Goal: Transaction & Acquisition: Purchase product/service

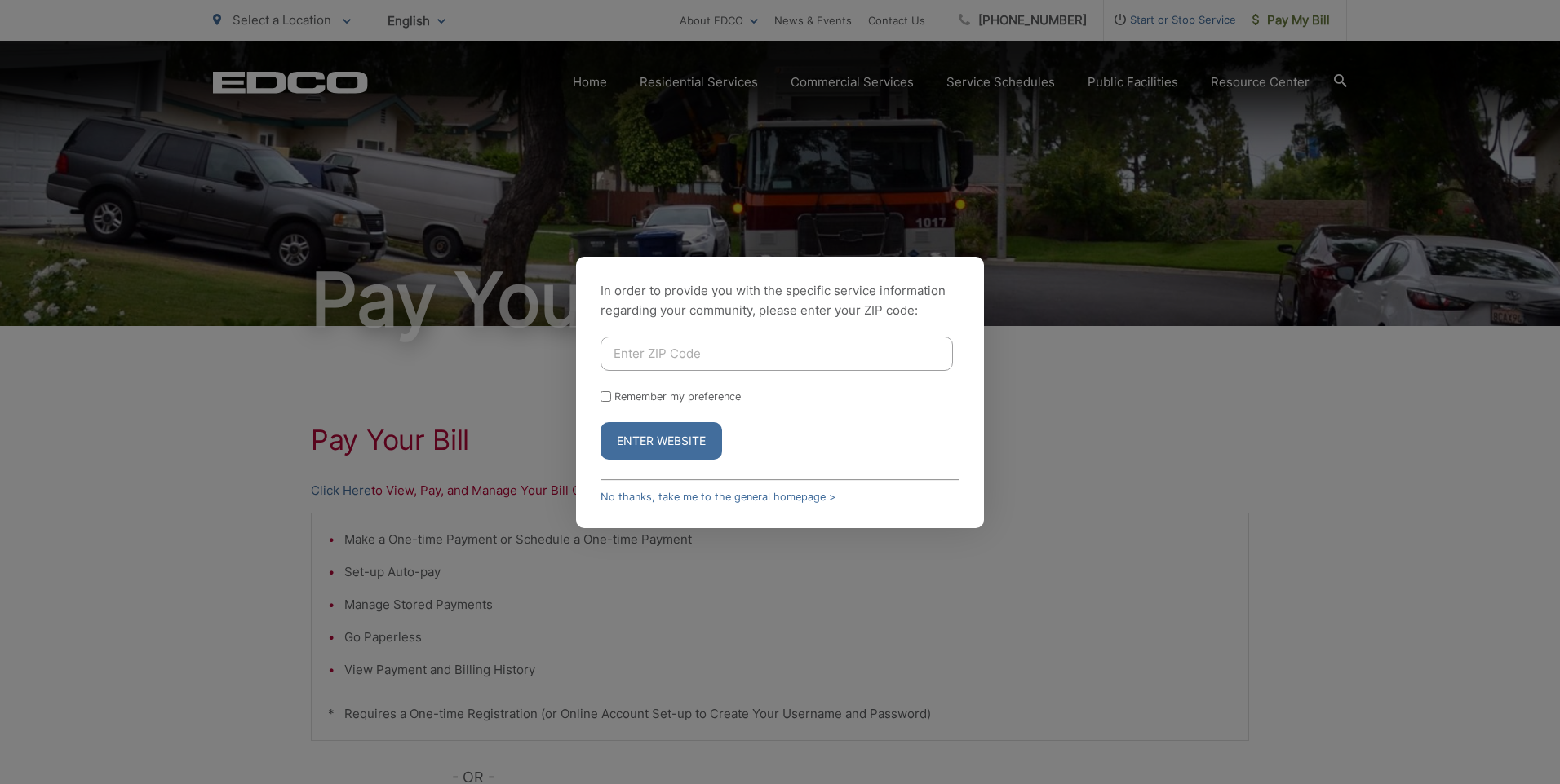
click at [669, 347] on input "Enter ZIP Code" at bounding box center [777, 354] width 352 height 34
type input "92028"
click at [655, 449] on button "Enter Website" at bounding box center [661, 441] width 121 height 37
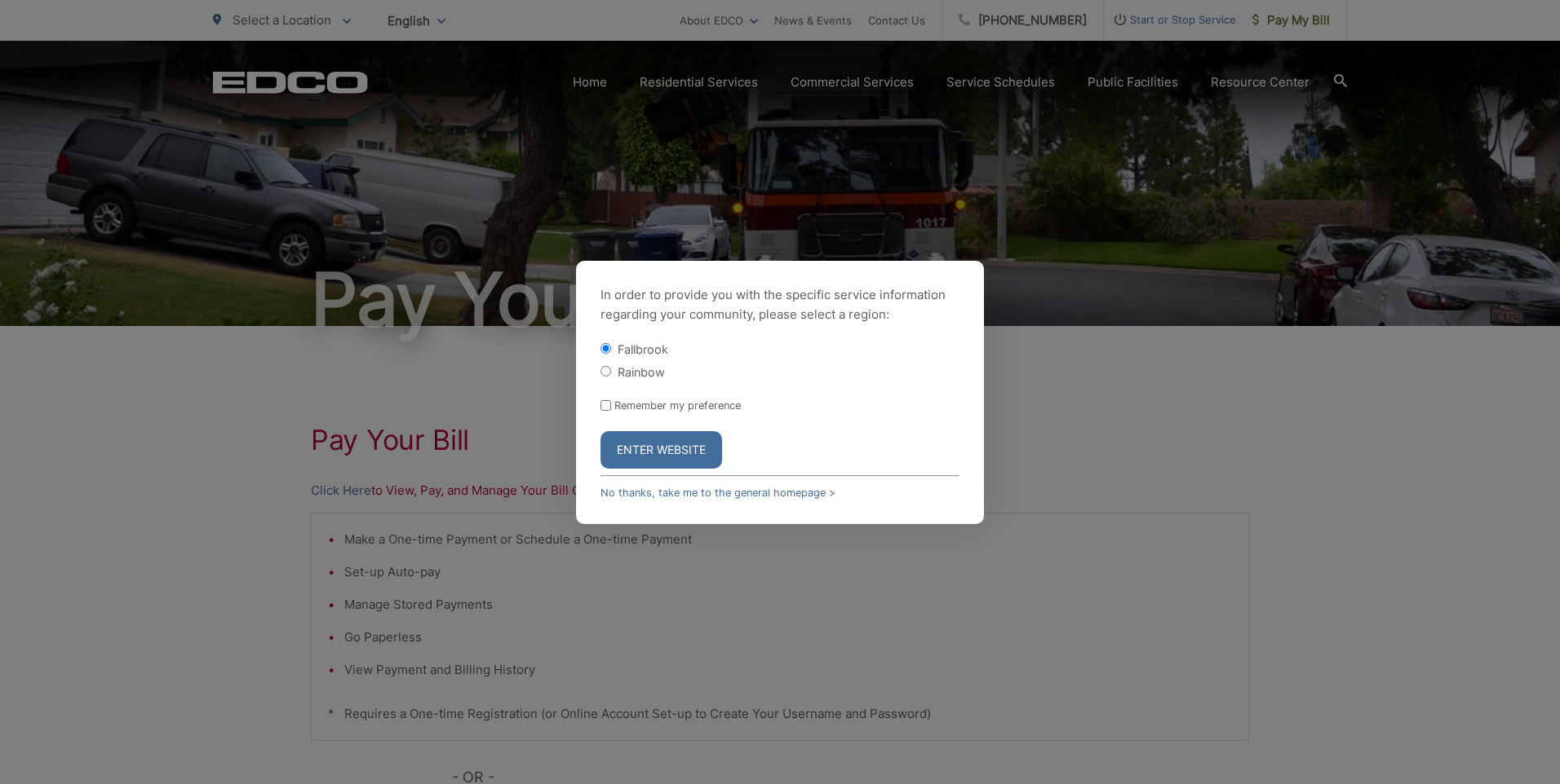
click at [690, 448] on button "Enter Website" at bounding box center [661, 449] width 121 height 37
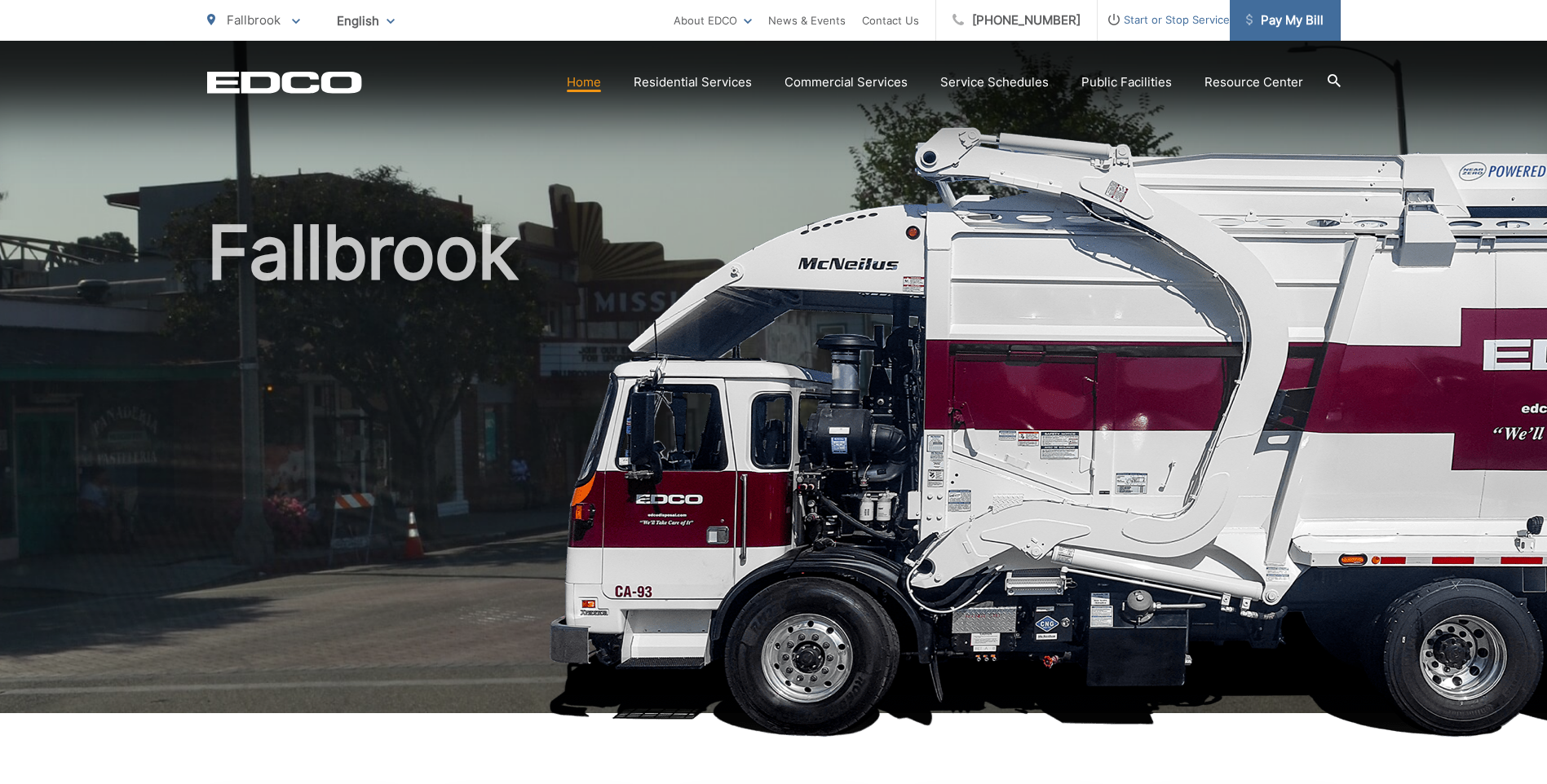
click at [1304, 22] on span "Pay My Bill" at bounding box center [1284, 20] width 77 height 19
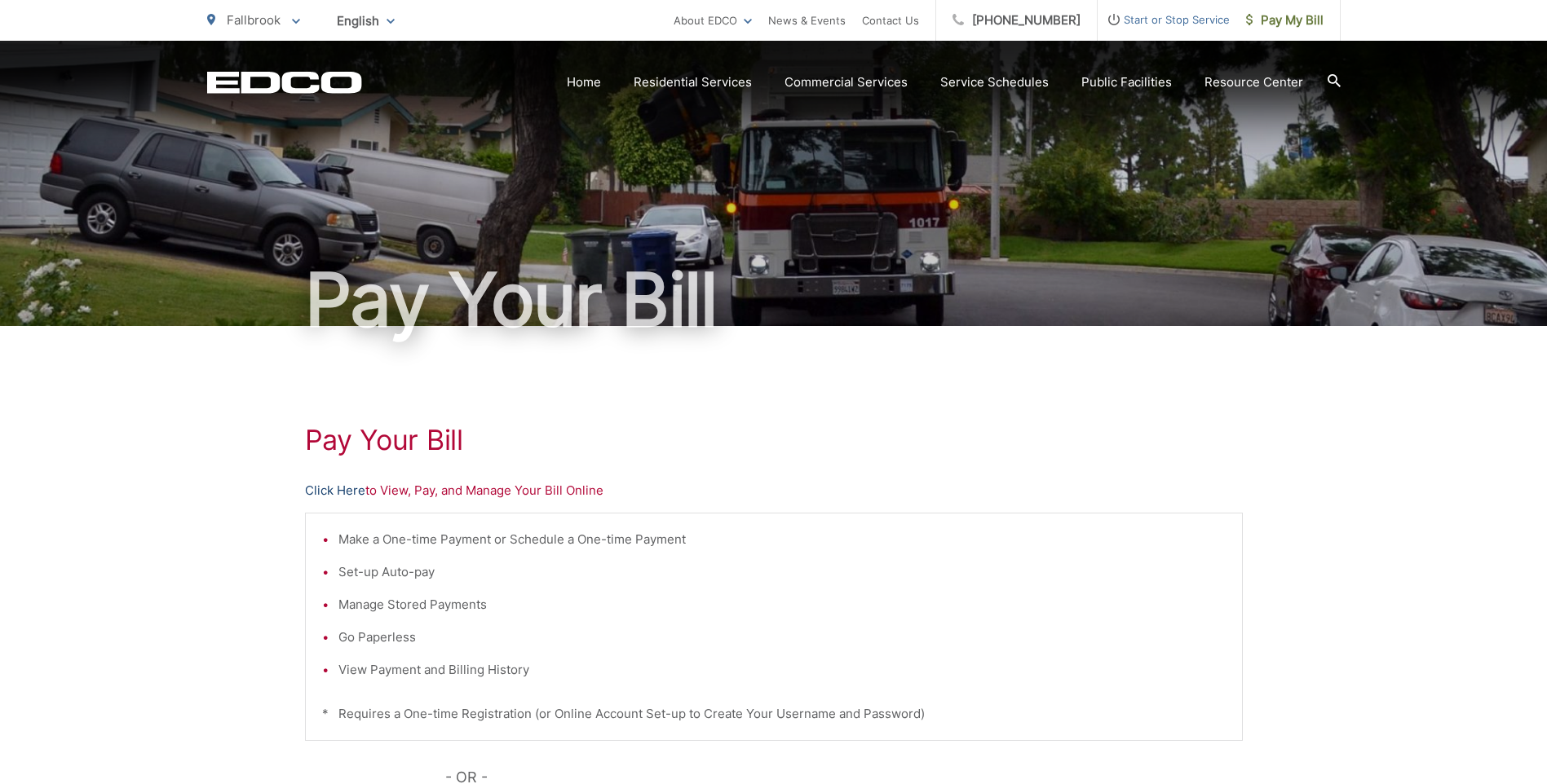
click at [329, 494] on link "Click Here" at bounding box center [335, 490] width 60 height 19
